Goal: Information Seeking & Learning: Learn about a topic

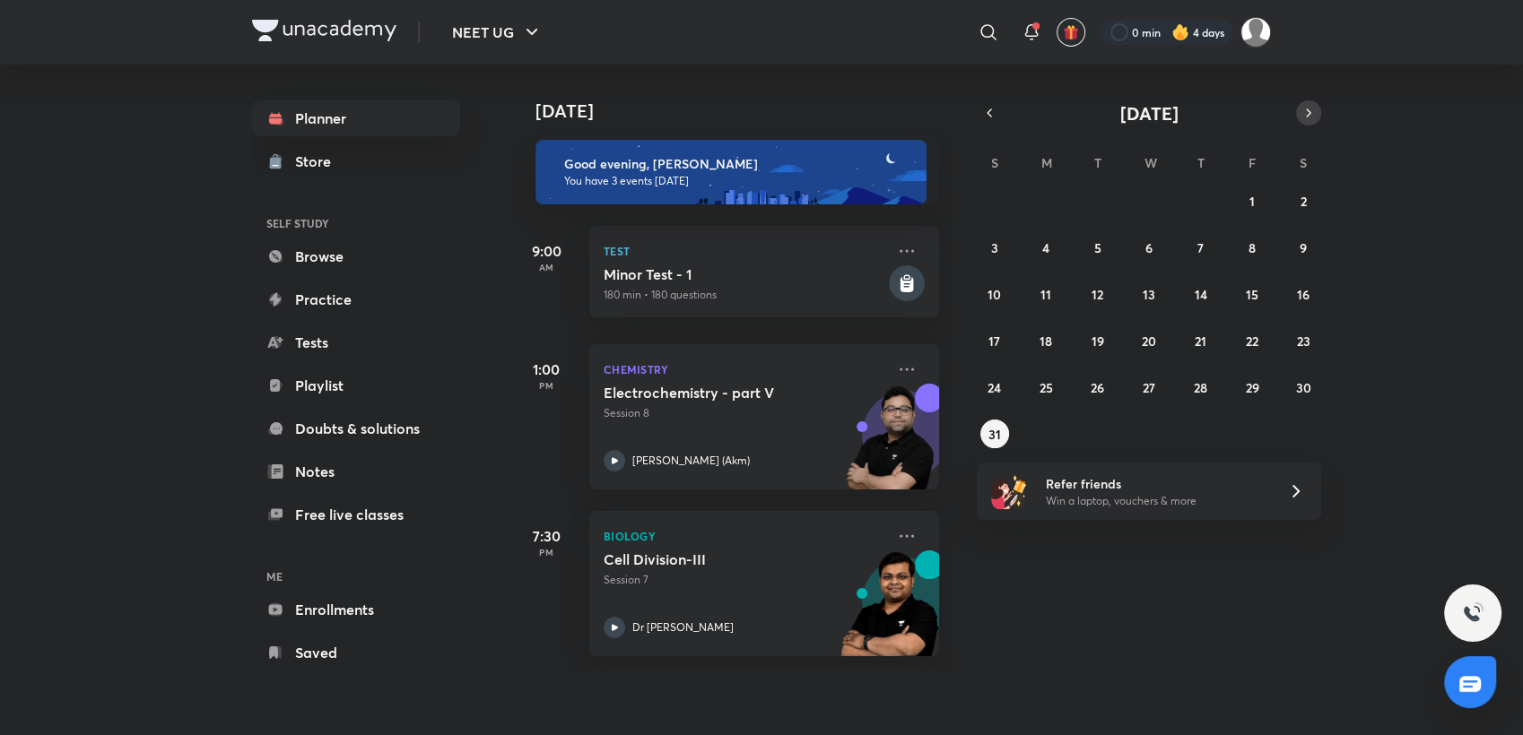
click at [1307, 103] on button "button" at bounding box center [1308, 112] width 25 height 25
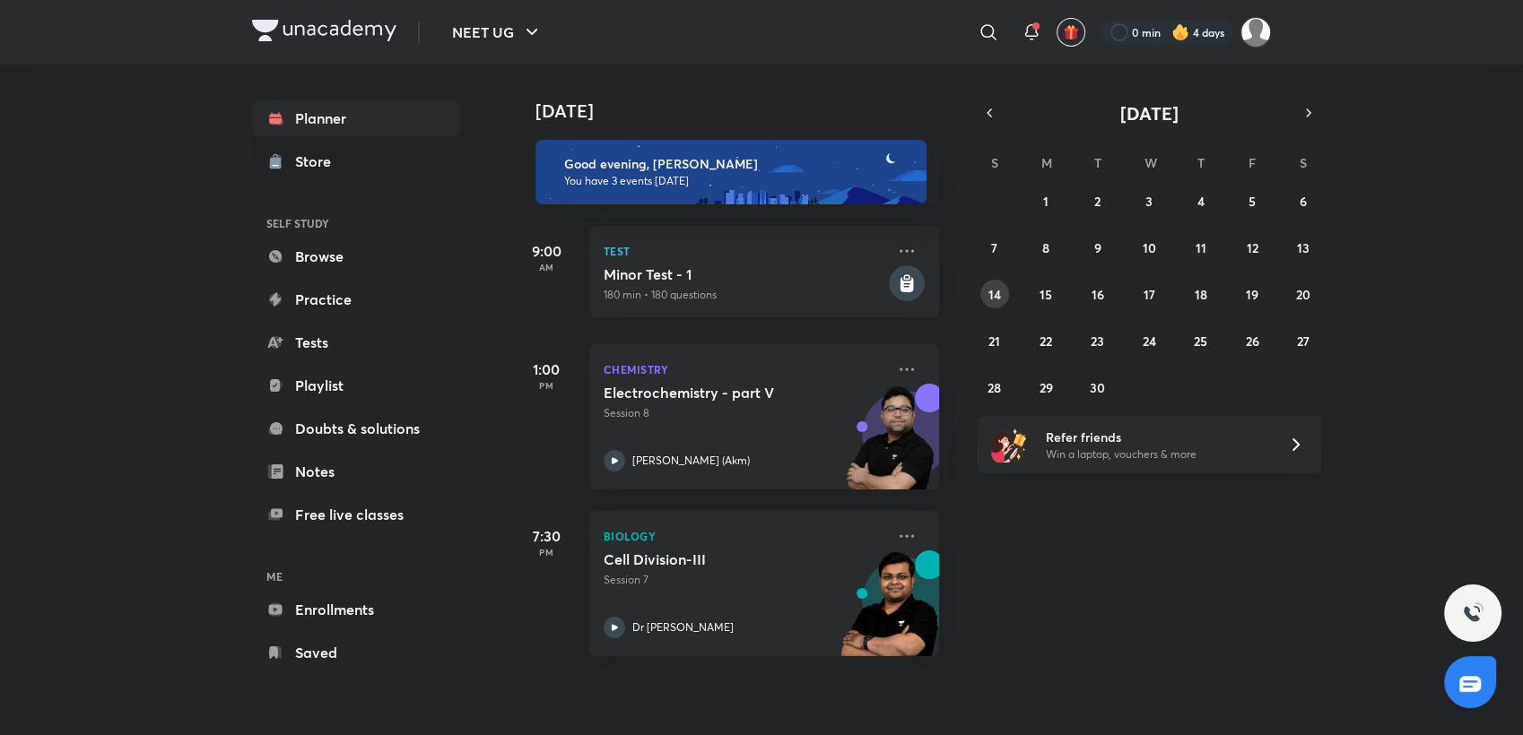
click at [1002, 297] on button "14" at bounding box center [994, 294] width 29 height 29
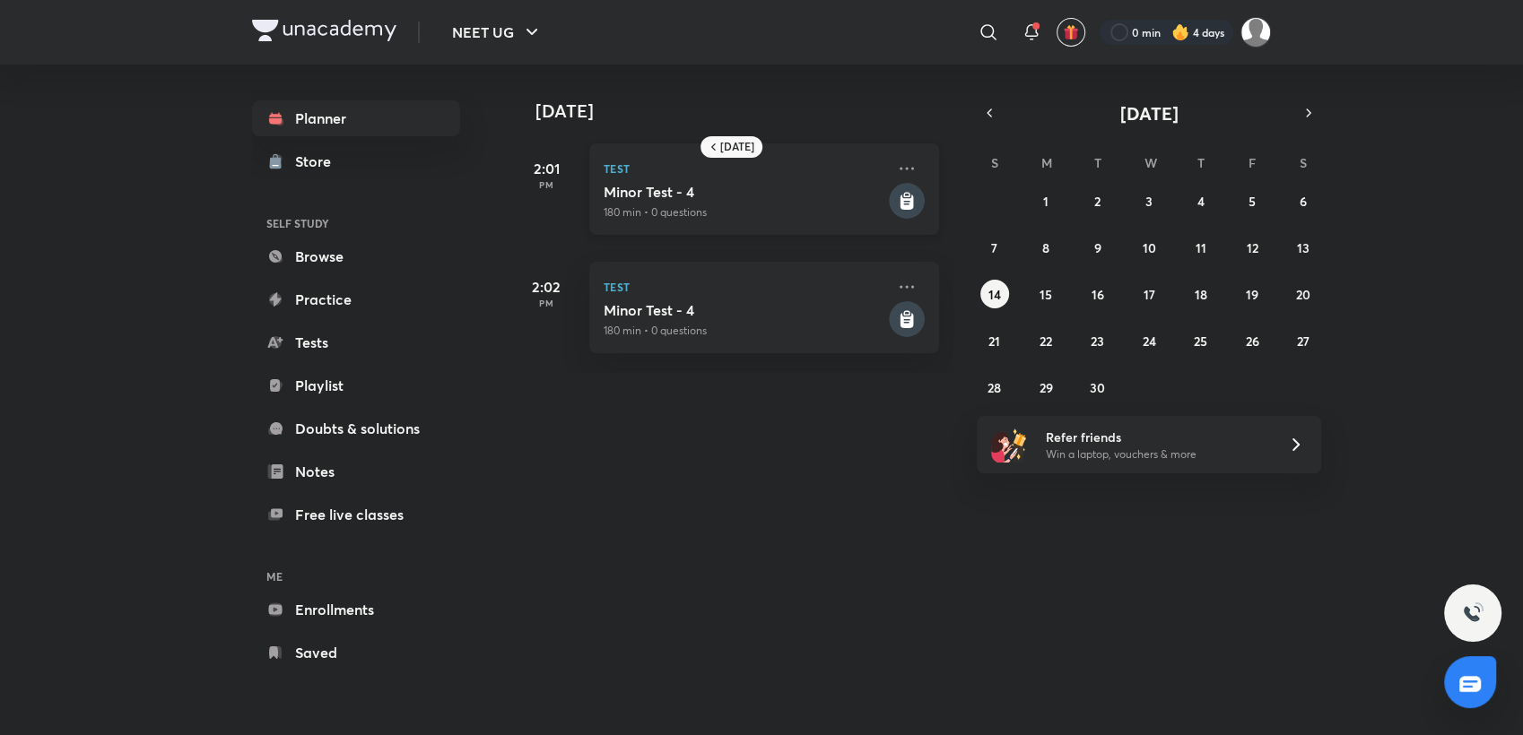
click at [835, 196] on h5 "Minor Test - 4" at bounding box center [744, 192] width 282 height 18
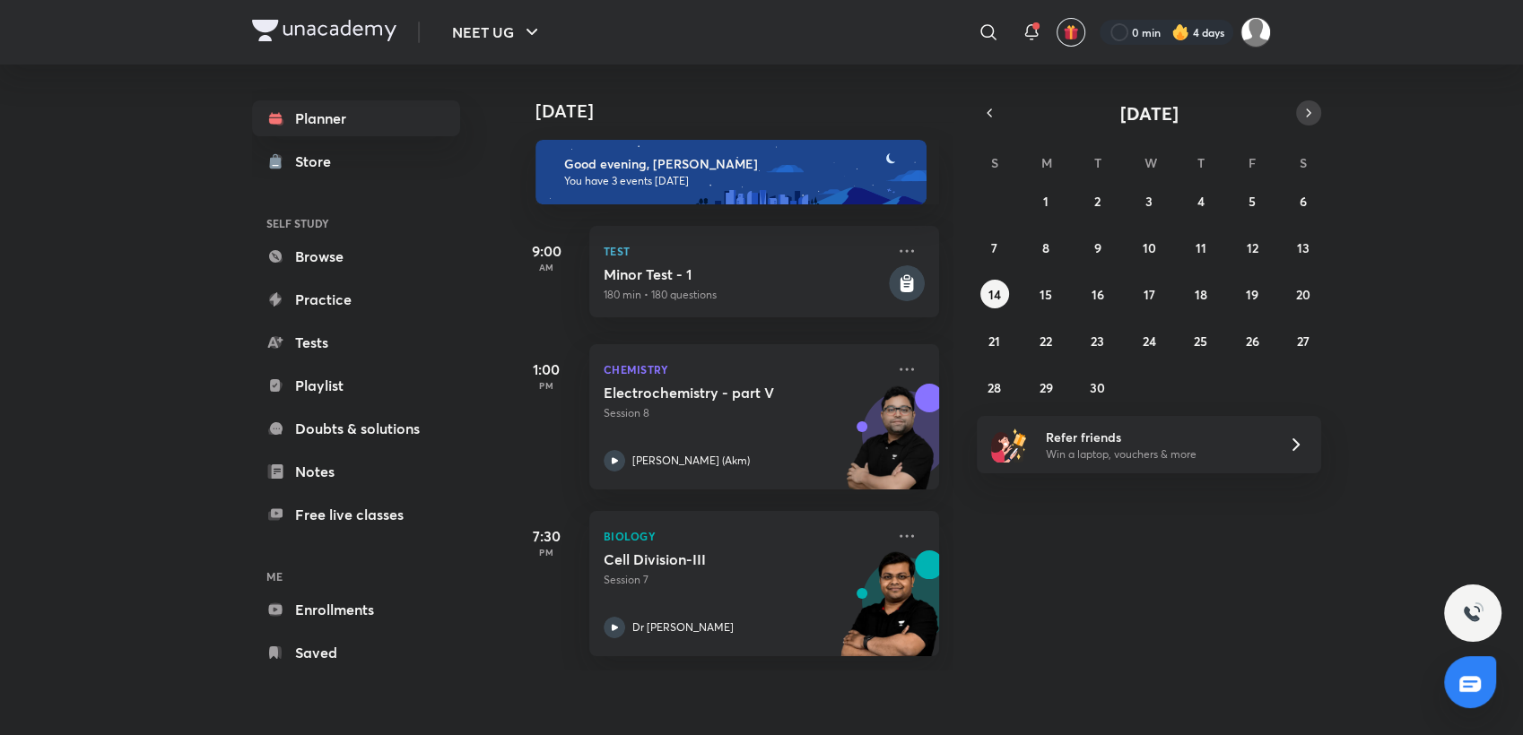
click at [1298, 120] on button "button" at bounding box center [1308, 112] width 25 height 25
click at [990, 115] on icon "button" at bounding box center [989, 112] width 4 height 7
click at [989, 294] on abbr "14" at bounding box center [994, 294] width 13 height 17
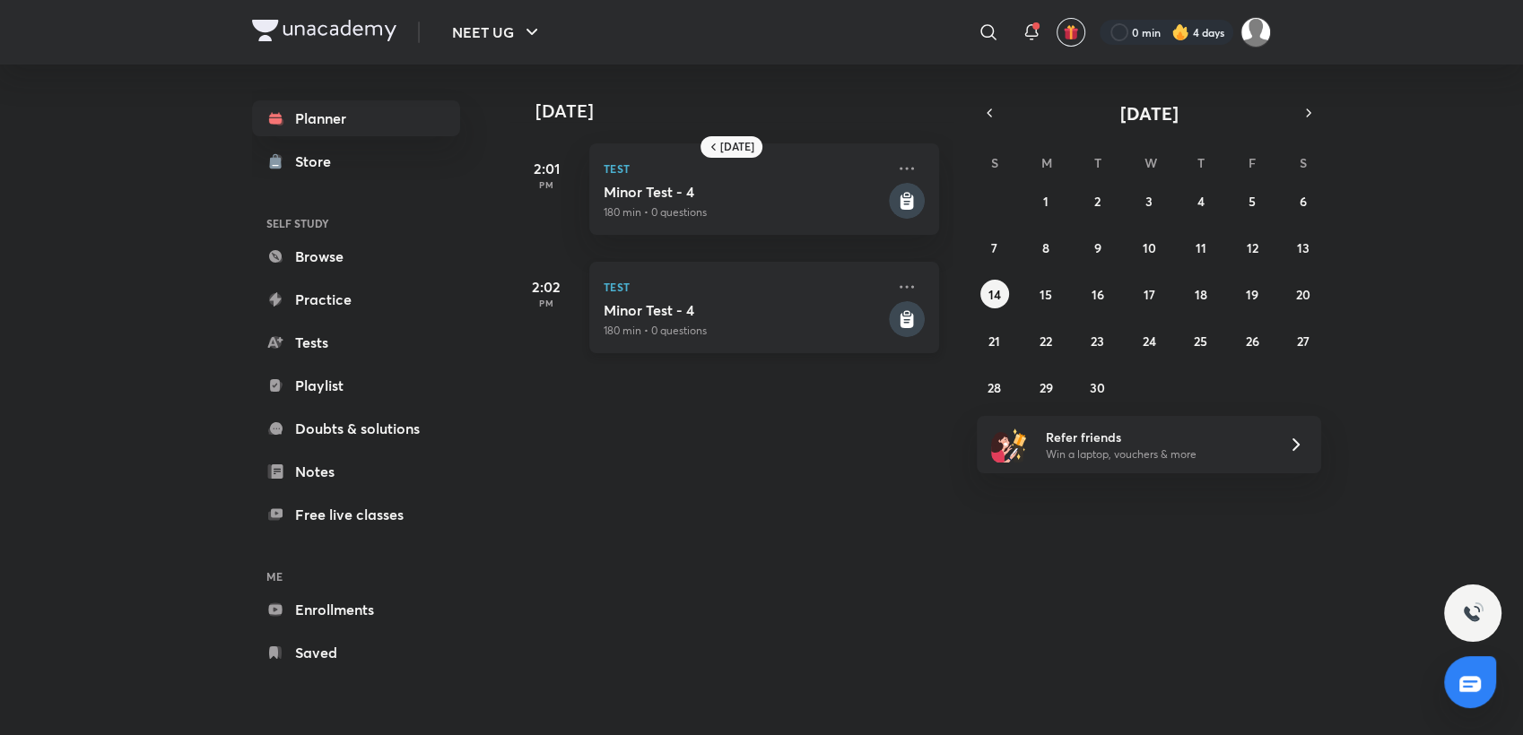
click at [831, 284] on p "Test" at bounding box center [744, 287] width 282 height 22
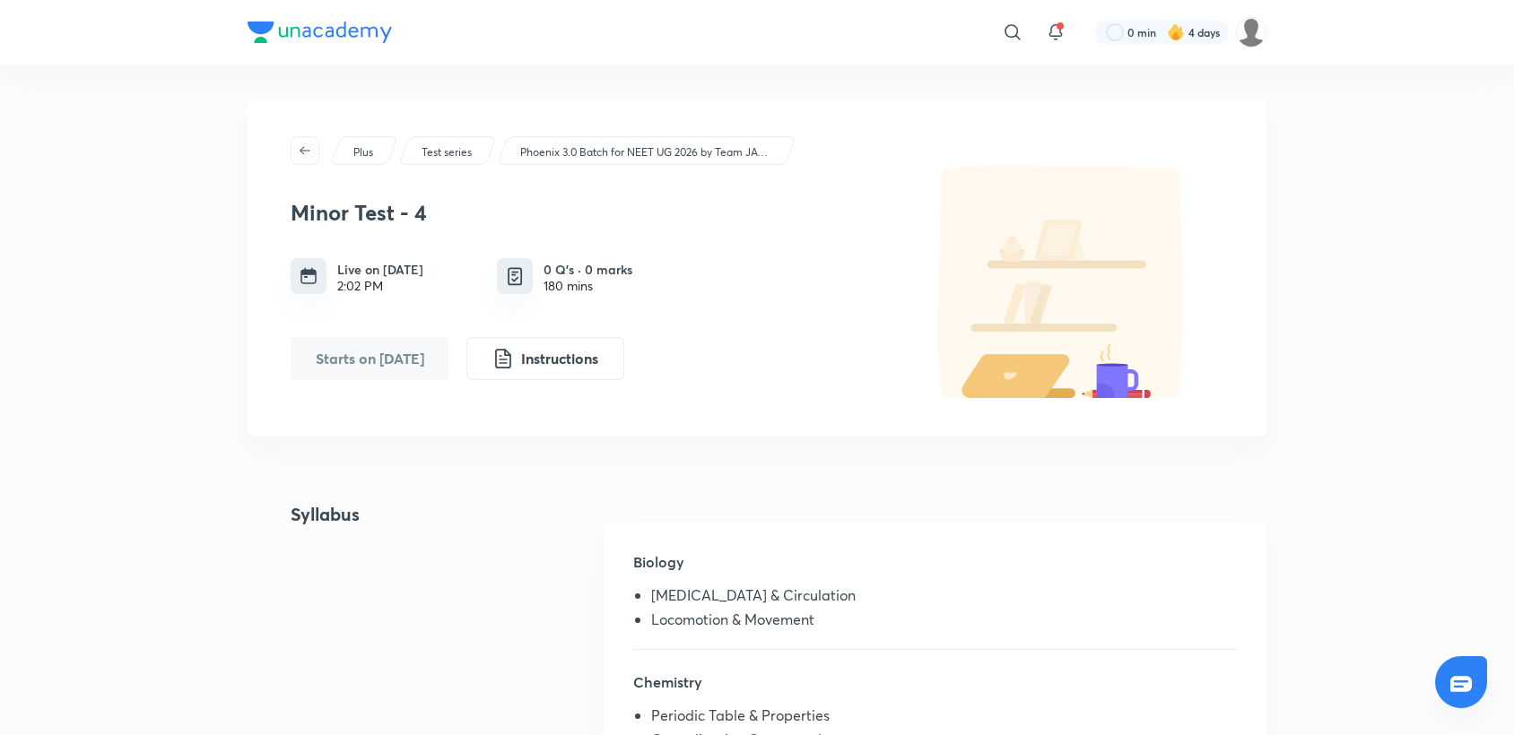
click at [831, 284] on div "Live on [DATE] 2:02 PM 0 Q’s · 0 marks 180 mins" at bounding box center [591, 276] width 601 height 36
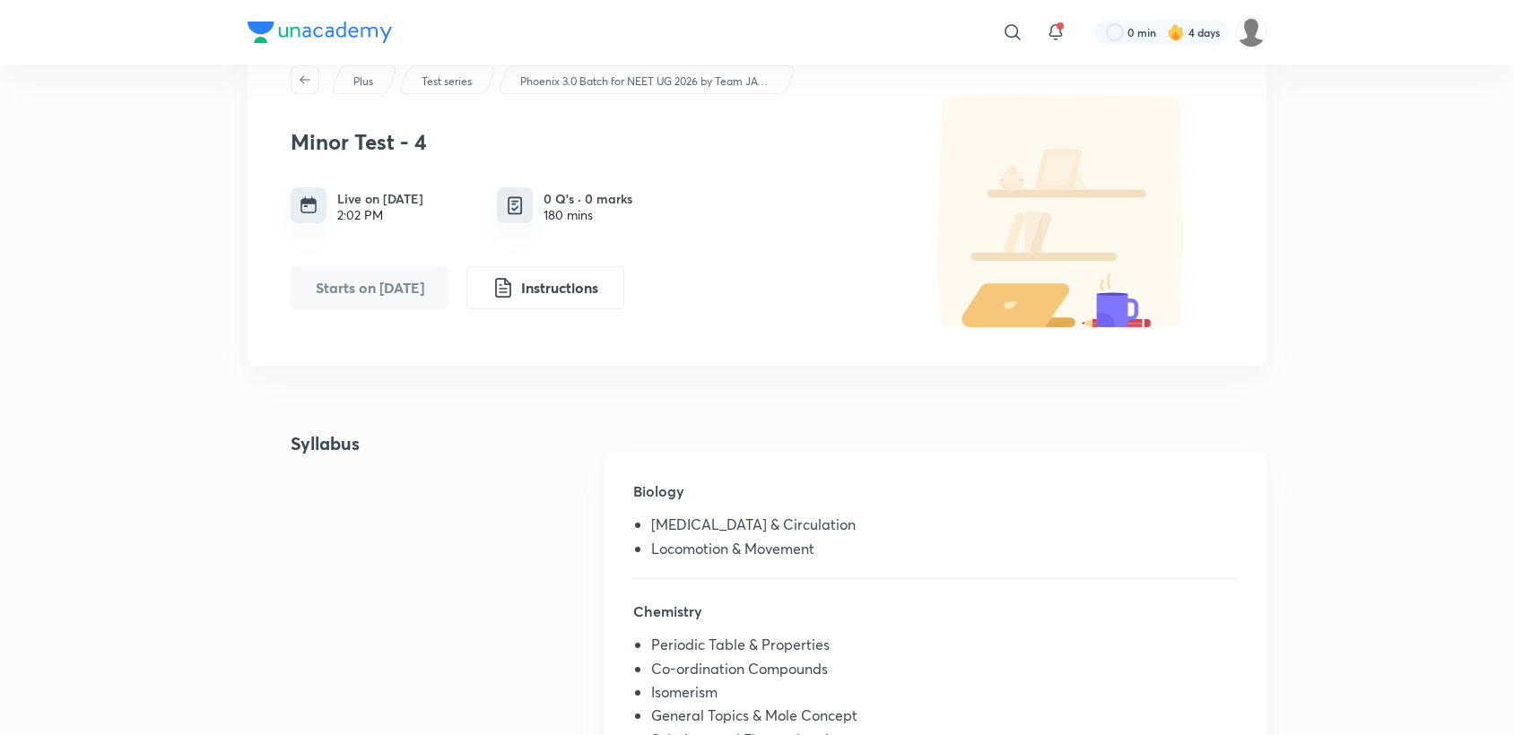
scroll to position [72, 0]
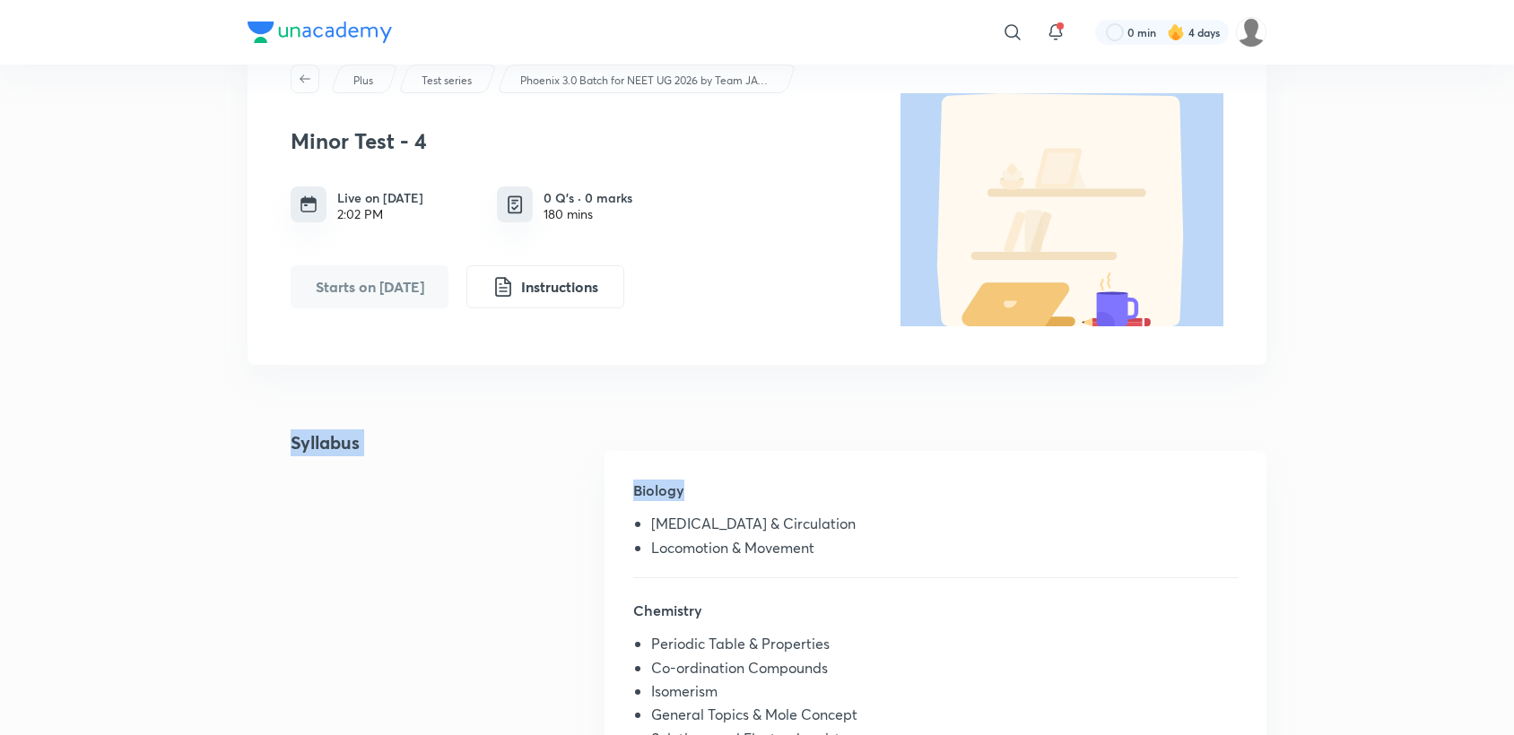
drag, startPoint x: 739, startPoint y: 420, endPoint x: 768, endPoint y: 326, distance: 97.6
click at [768, 326] on div "Plus Test series Phoenix 3.0 Batch for NEET UG 2026 by Team JAWAAB [MEDICAL_DAT…" at bounding box center [756, 497] width 1019 height 936
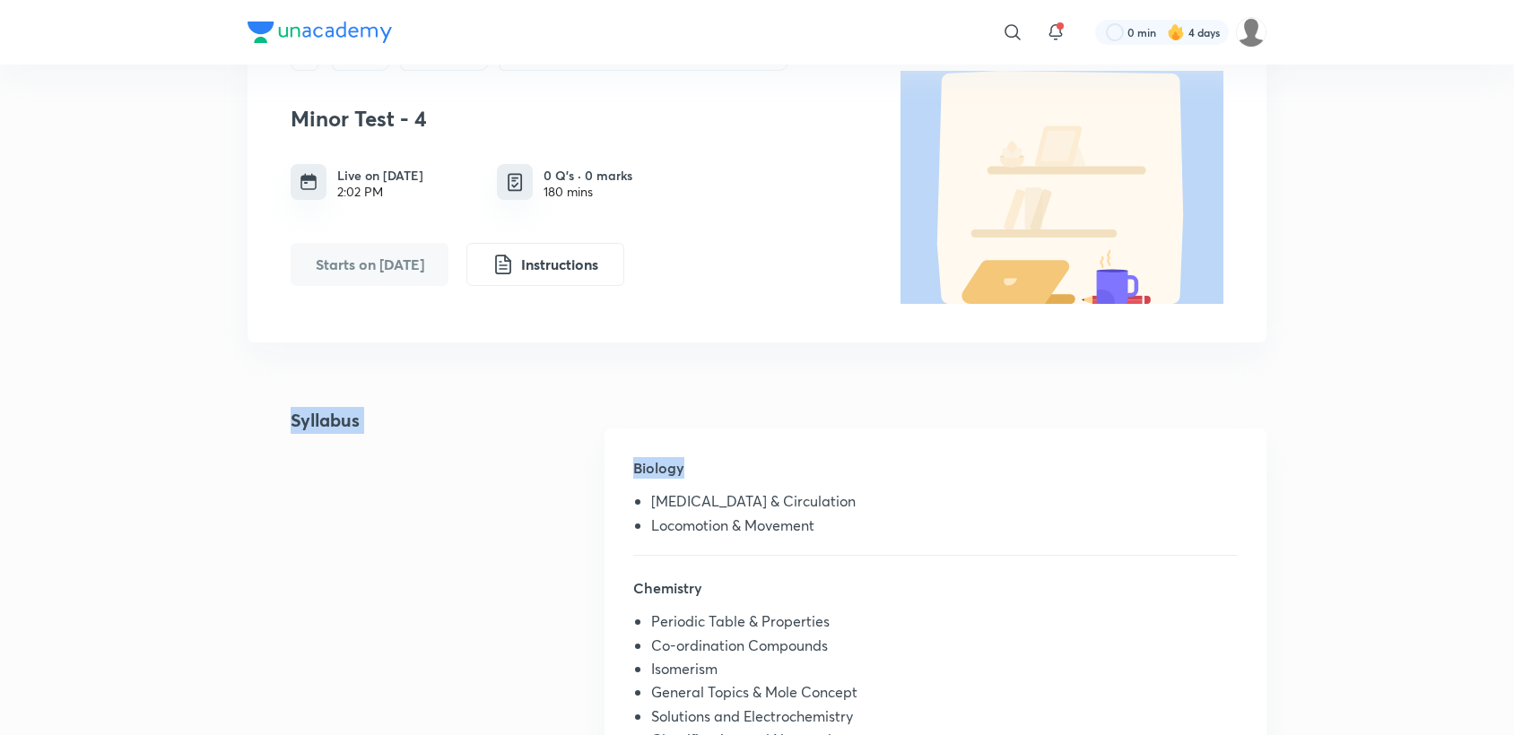
scroll to position [97, 0]
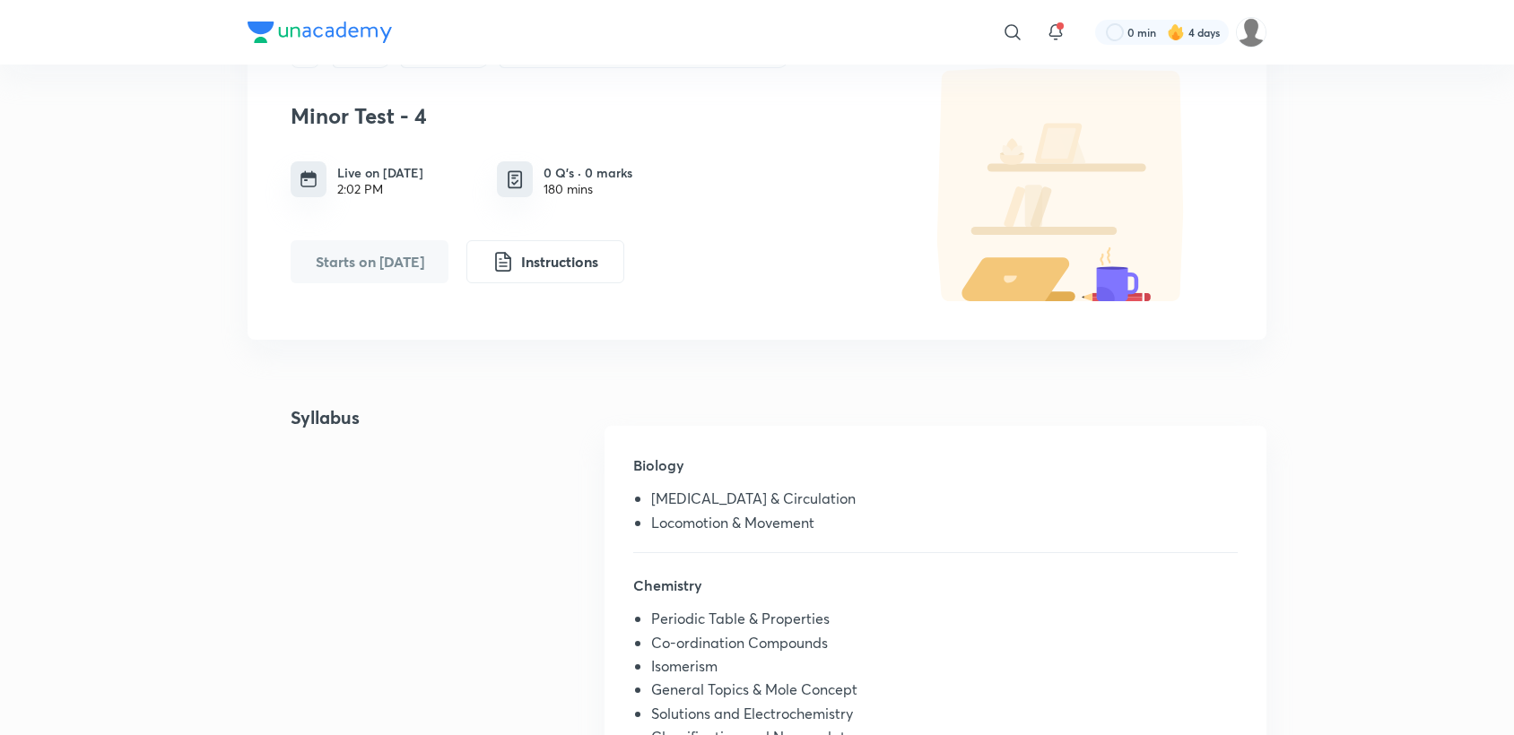
click at [722, 548] on div "Biology [MEDICAL_DATA] & Circulation Locomotion & Movement" at bounding box center [935, 504] width 604 height 99
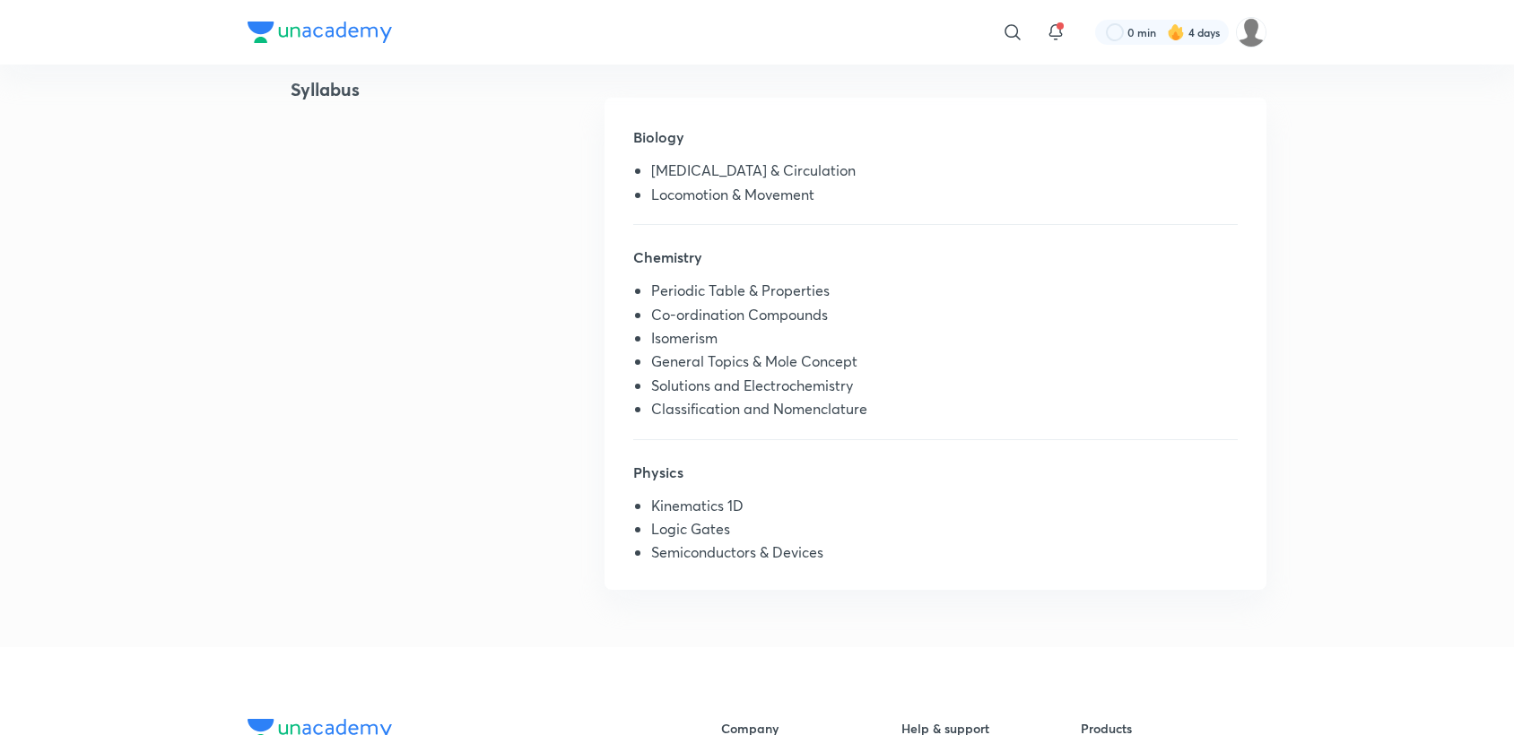
scroll to position [426, 0]
